Goal: Information Seeking & Learning: Learn about a topic

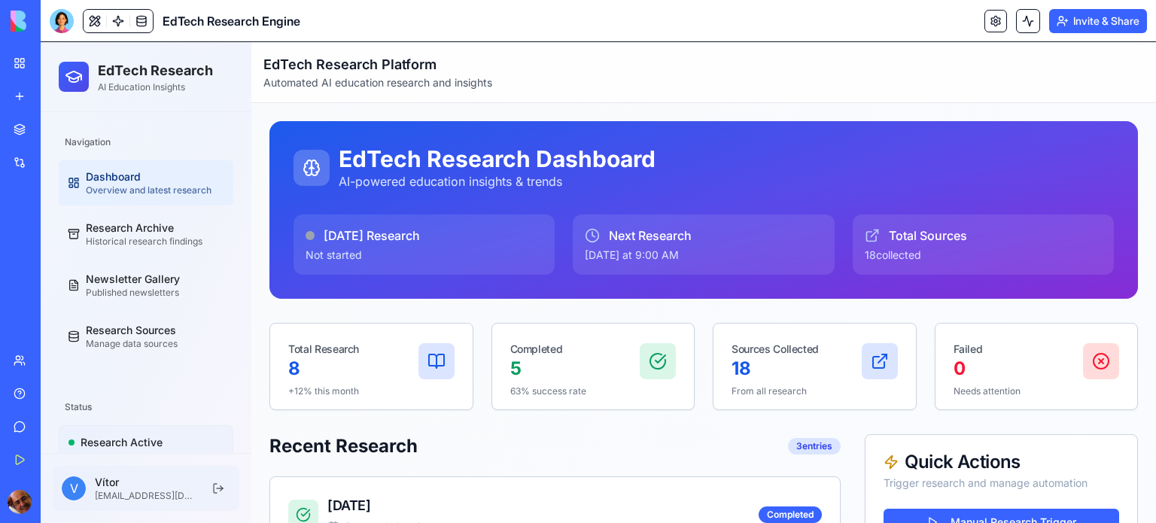
click at [51, 233] on div "EdTech Research Engine" at bounding box center [35, 234] width 42 height 15
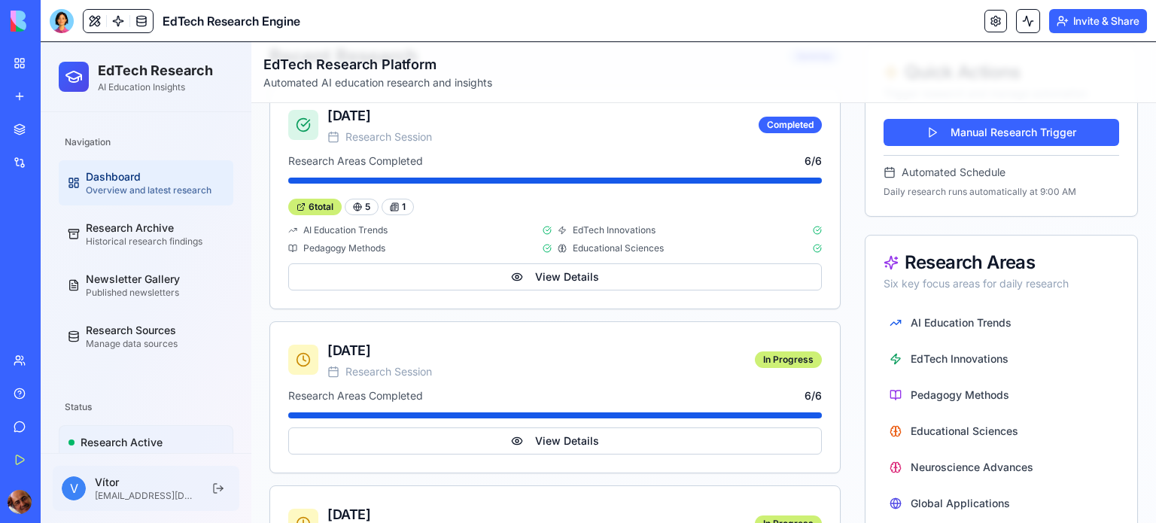
scroll to position [394, 0]
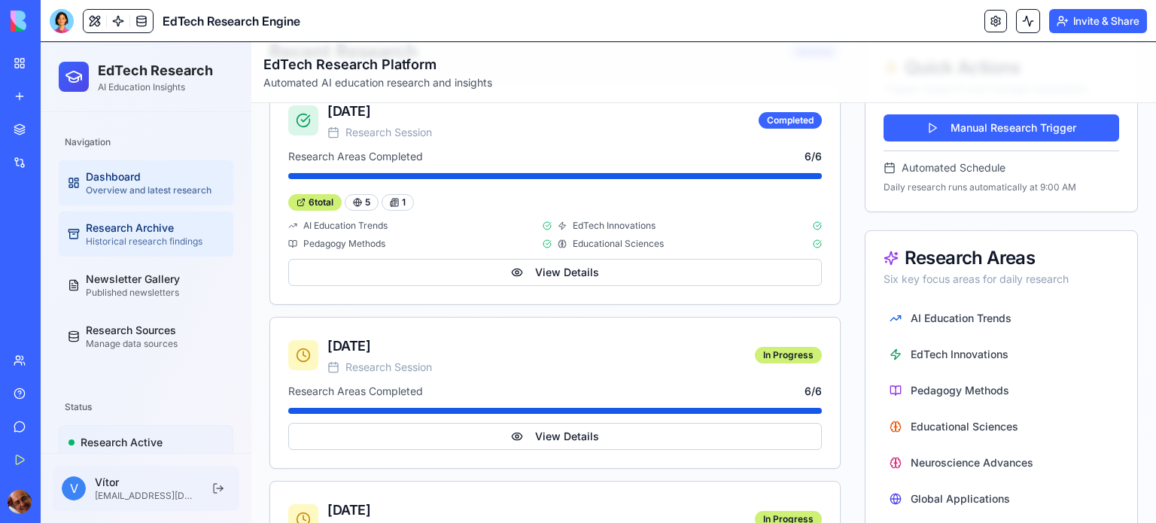
click at [152, 233] on div "Research Archive" at bounding box center [155, 227] width 138 height 15
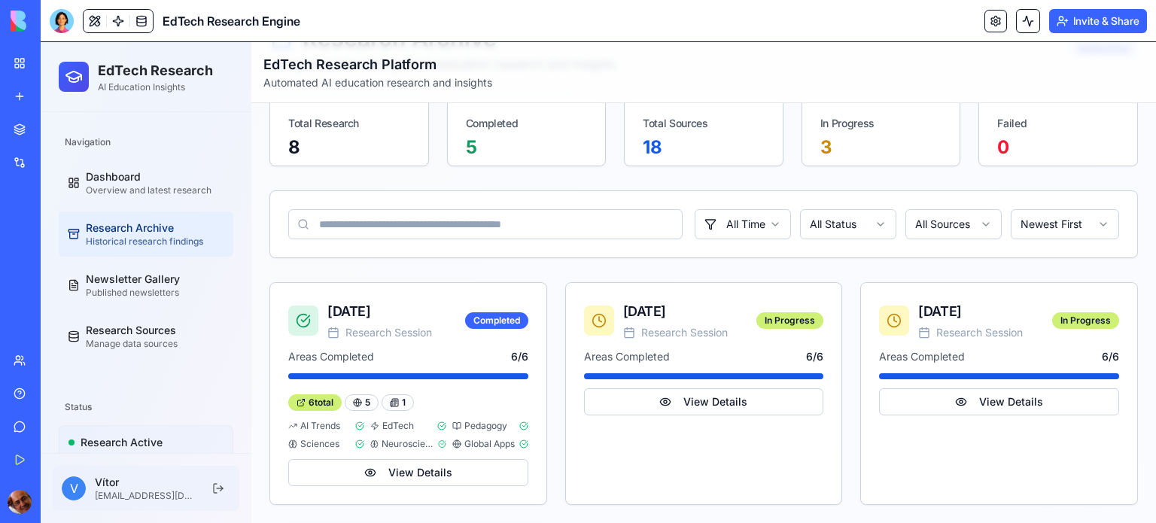
scroll to position [95, 0]
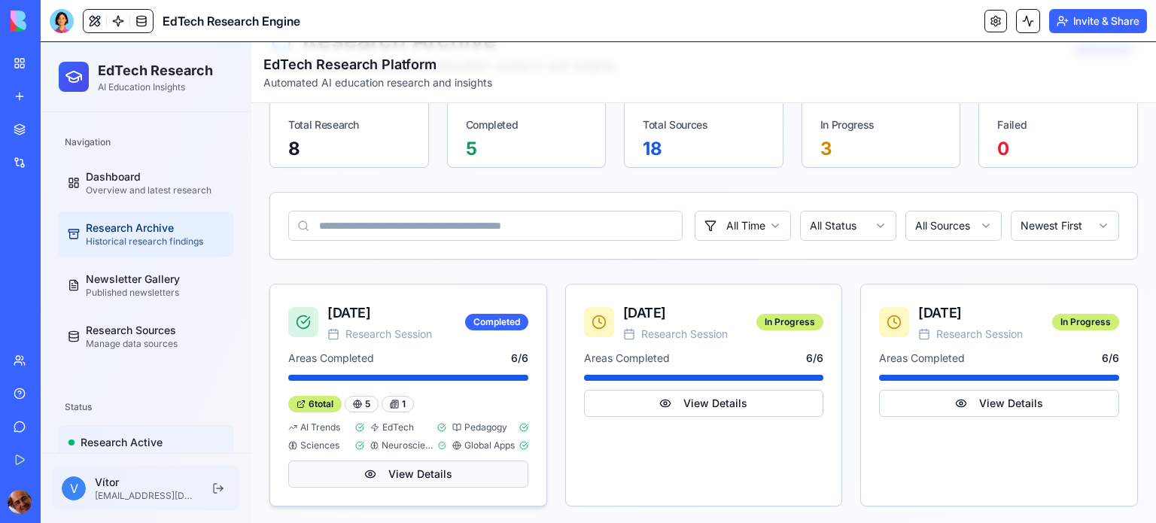
click at [397, 467] on button "View Details" at bounding box center [408, 474] width 240 height 27
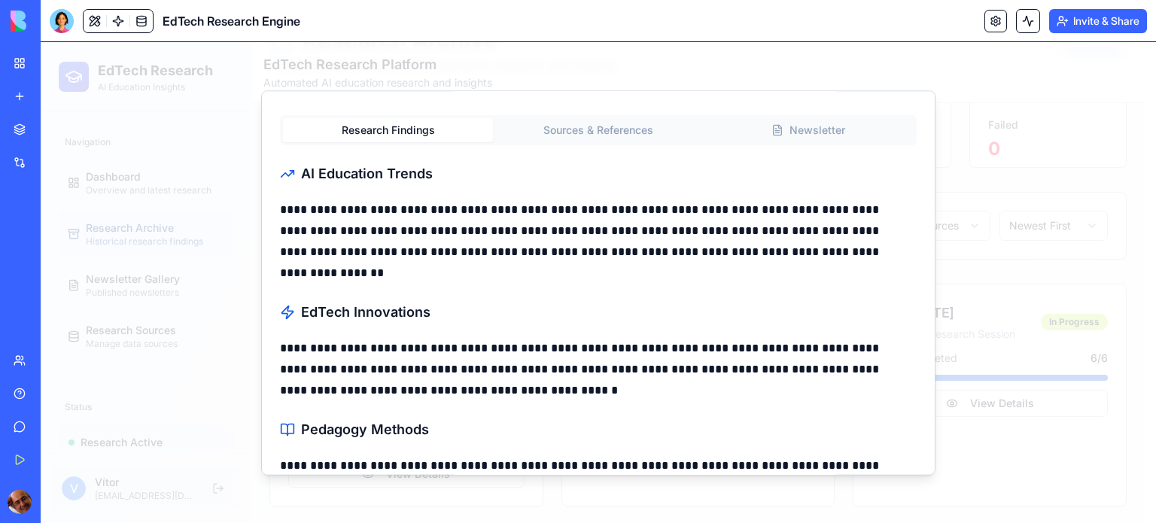
scroll to position [0, 0]
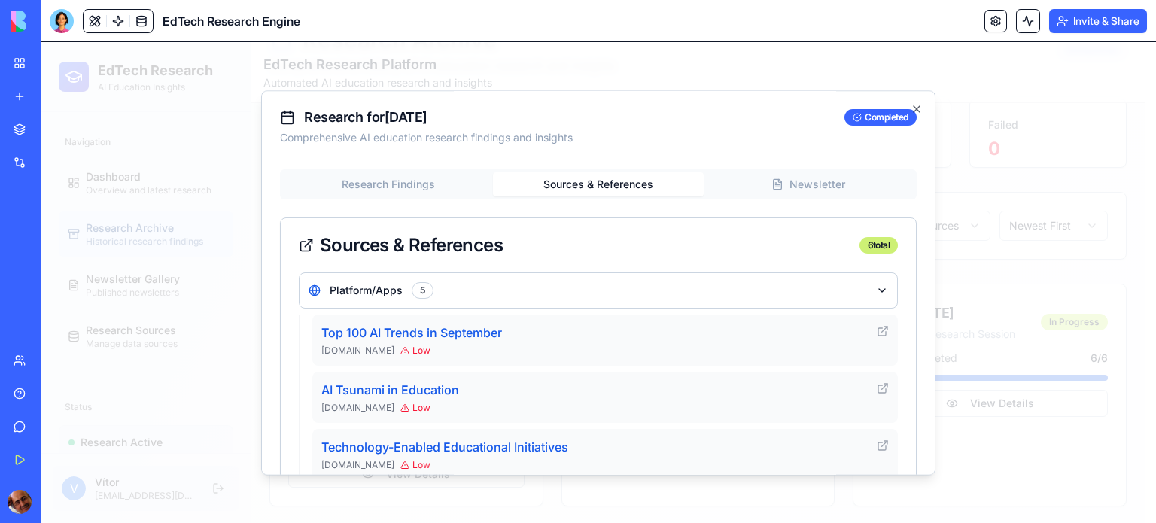
click at [591, 190] on button "Sources & References" at bounding box center [598, 184] width 210 height 24
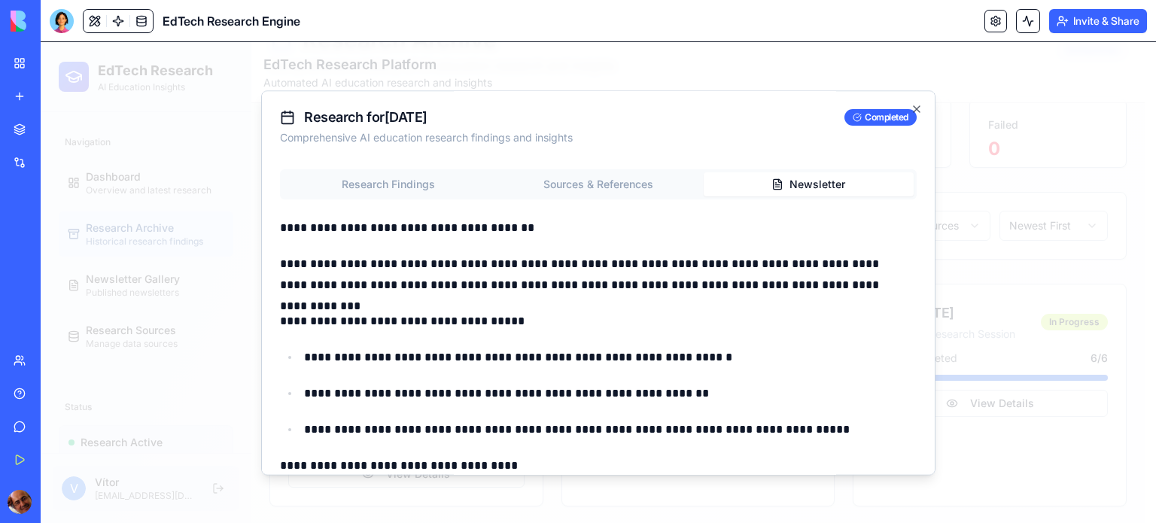
click at [774, 179] on icon "button" at bounding box center [778, 184] width 8 height 10
click at [914, 108] on icon "button" at bounding box center [917, 109] width 6 height 6
